Goal: Check status

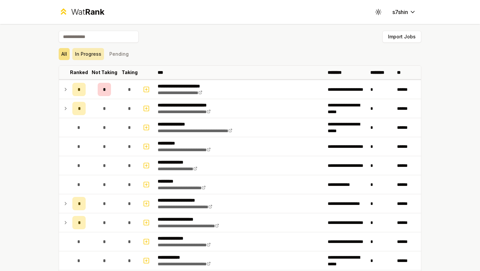
click at [89, 54] on button "In Progress" at bounding box center [88, 54] width 32 height 12
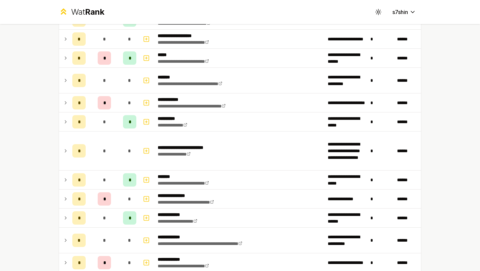
scroll to position [203, 0]
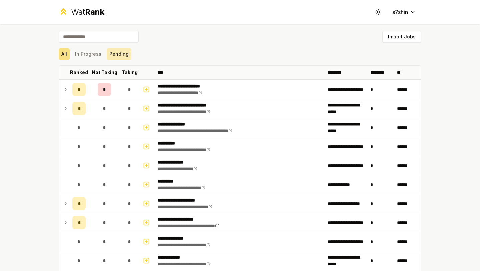
click at [123, 59] on button "Pending" at bounding box center [119, 54] width 25 height 12
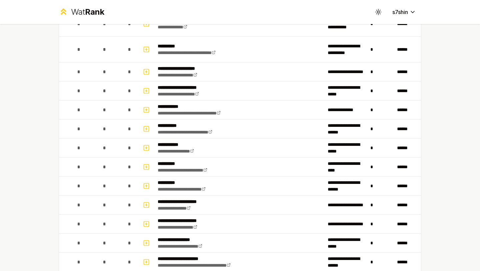
scroll to position [883, 0]
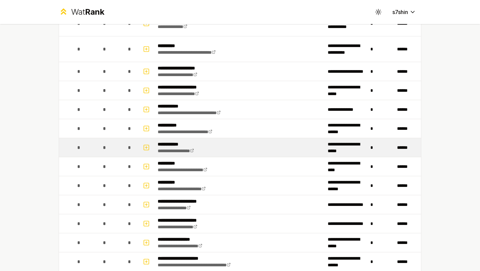
click at [115, 143] on td "*" at bounding box center [104, 147] width 32 height 19
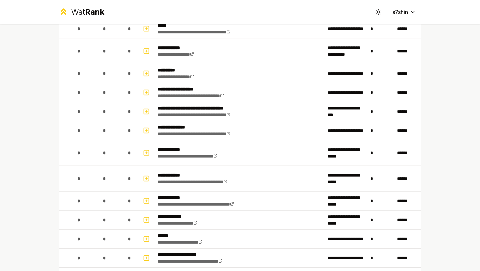
scroll to position [76, 0]
